Goal: Navigation & Orientation: Find specific page/section

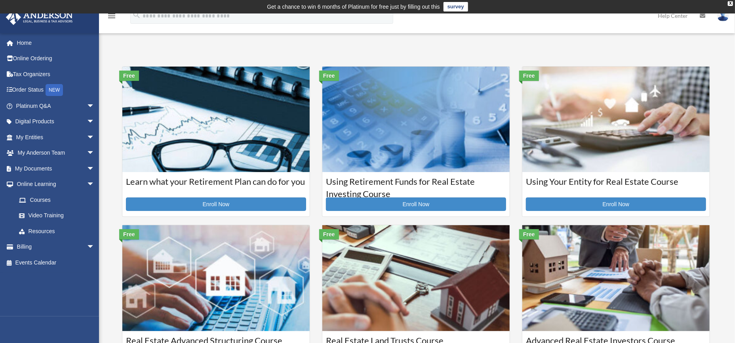
click at [45, 245] on link "Billing arrow_drop_down" at bounding box center [56, 247] width 101 height 16
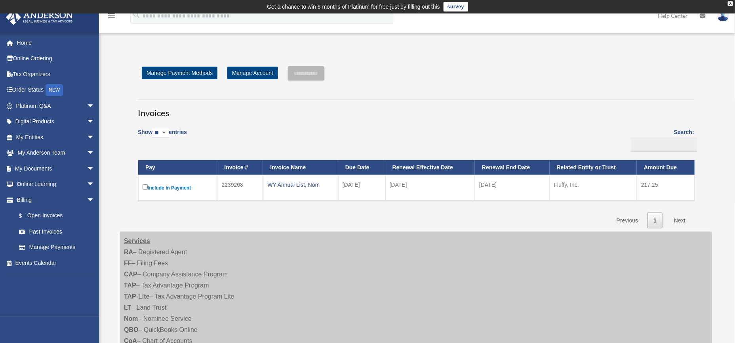
click at [34, 171] on link "My Documents arrow_drop_down" at bounding box center [56, 168] width 101 height 16
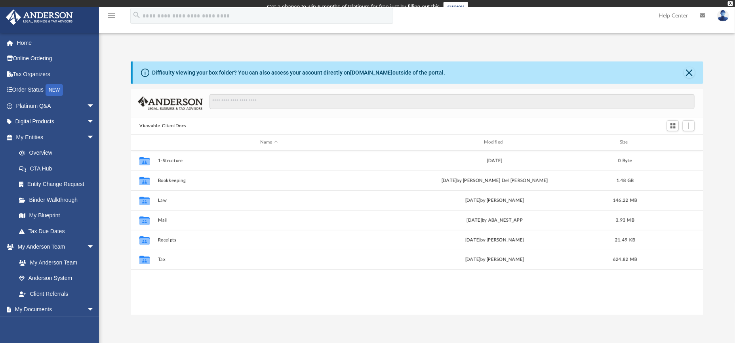
scroll to position [172, 565]
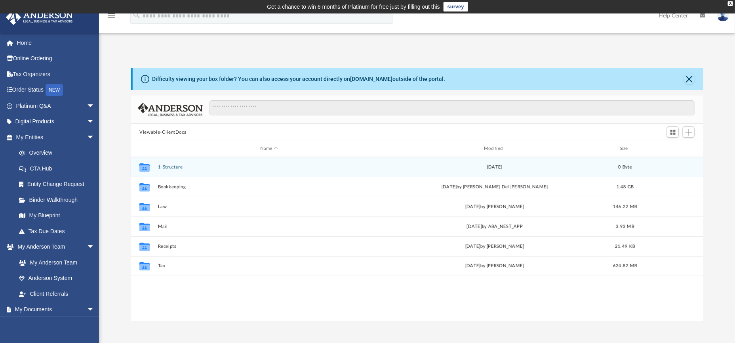
click at [192, 171] on div "Collaborated Folder 1-Structure Thu Oct 31 2019 0 Byte" at bounding box center [417, 167] width 573 height 20
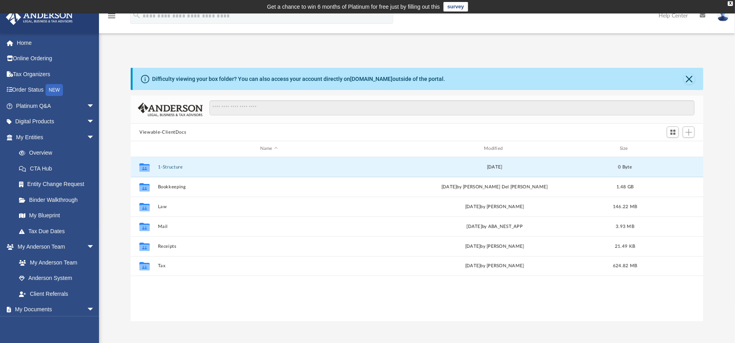
click at [183, 169] on button "1-Structure" at bounding box center [269, 166] width 222 height 5
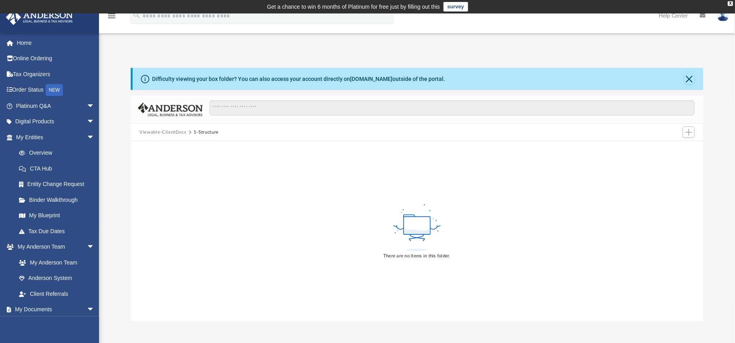
click at [145, 131] on button "Viewable-ClientDocs" at bounding box center [162, 132] width 47 height 7
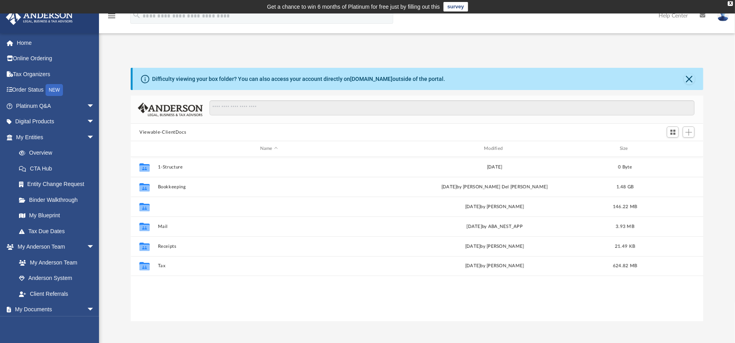
click at [166, 208] on button "Law" at bounding box center [269, 206] width 222 height 5
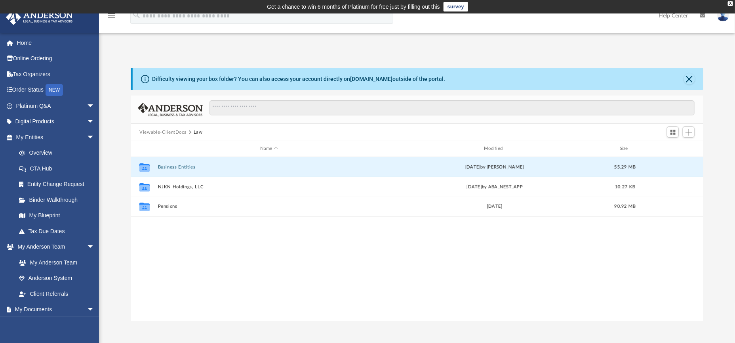
click at [190, 167] on button "Business Entities" at bounding box center [269, 166] width 222 height 5
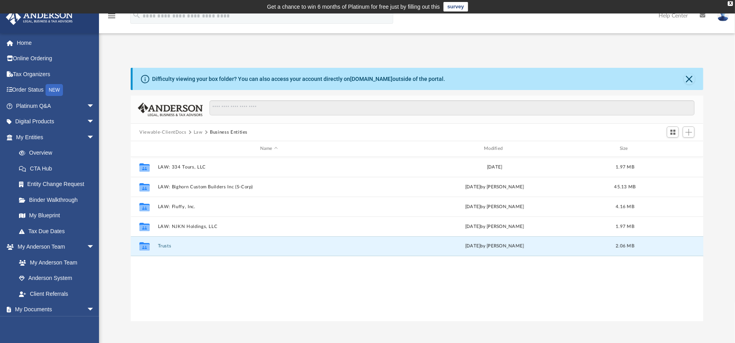
click at [172, 247] on button "Trusts" at bounding box center [269, 245] width 222 height 5
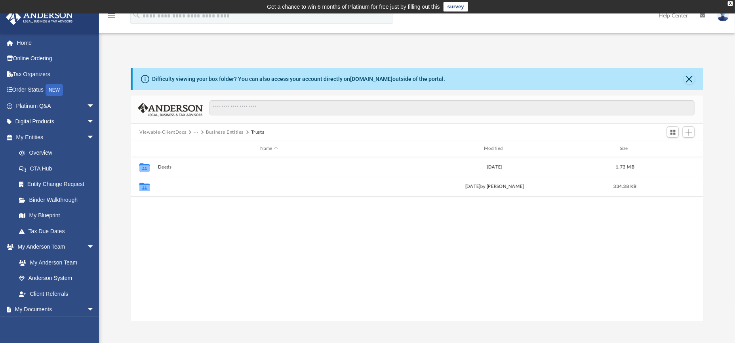
click at [172, 187] on button "Land Trusts" at bounding box center [269, 186] width 222 height 5
click at [186, 131] on button "Viewable-ClientDocs" at bounding box center [162, 132] width 47 height 7
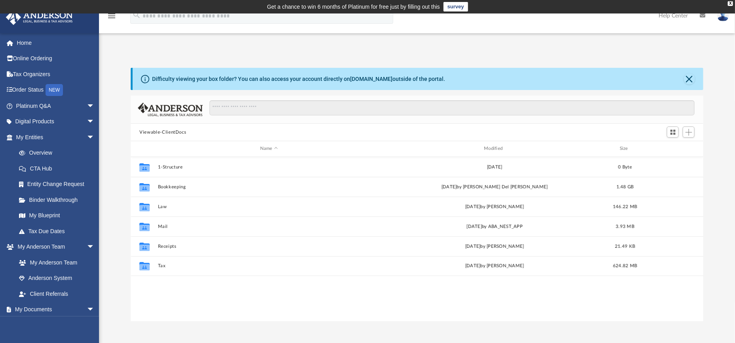
click at [64, 198] on link "Binder Walkthrough" at bounding box center [58, 200] width 95 height 16
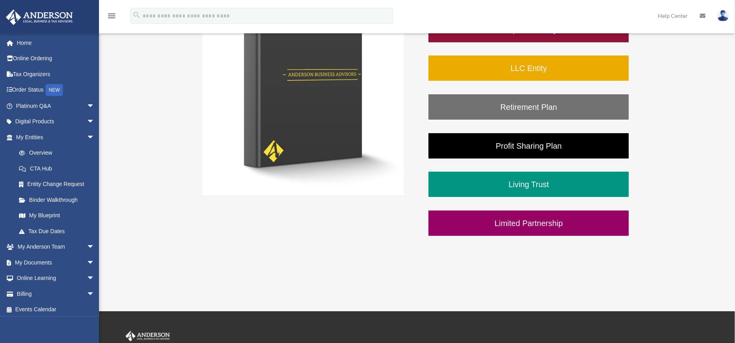
scroll to position [198, 0]
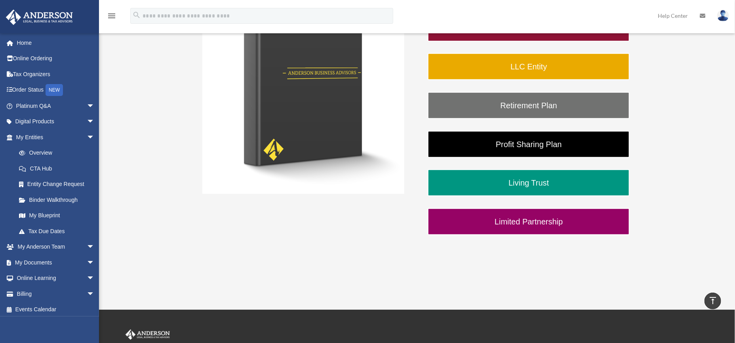
click at [521, 180] on link "Living Trust" at bounding box center [529, 182] width 202 height 27
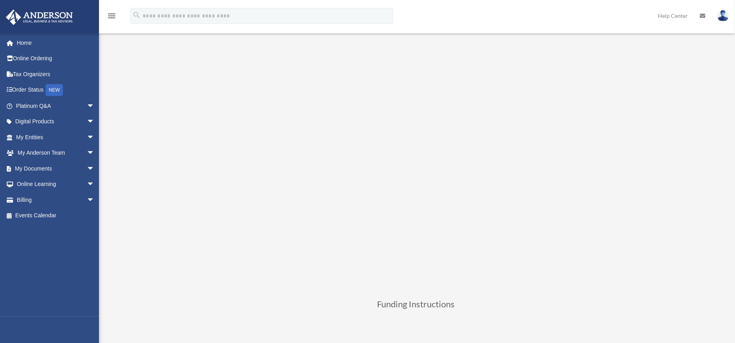
scroll to position [99, 0]
